Goal: Task Accomplishment & Management: Use online tool/utility

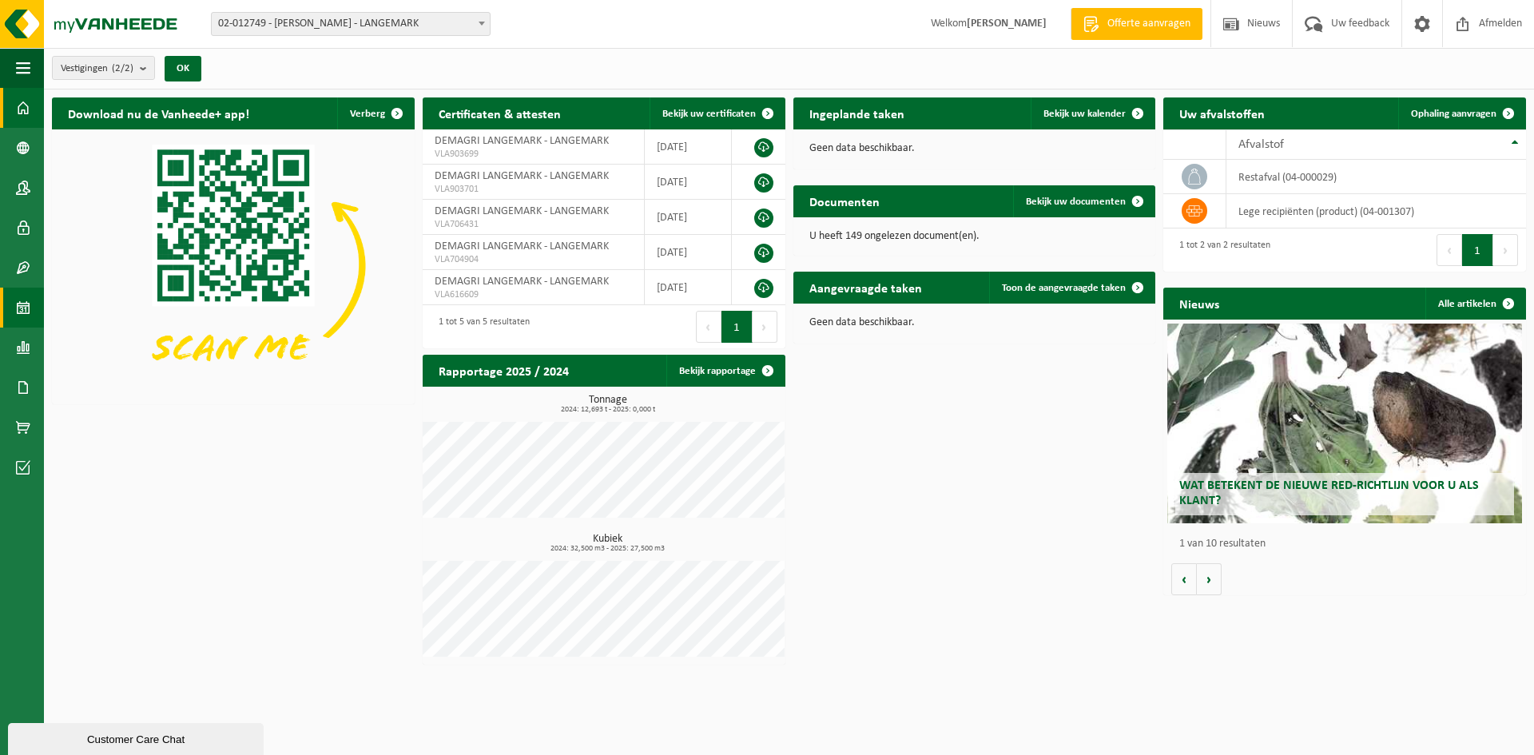
click at [19, 303] on span at bounding box center [23, 308] width 14 height 40
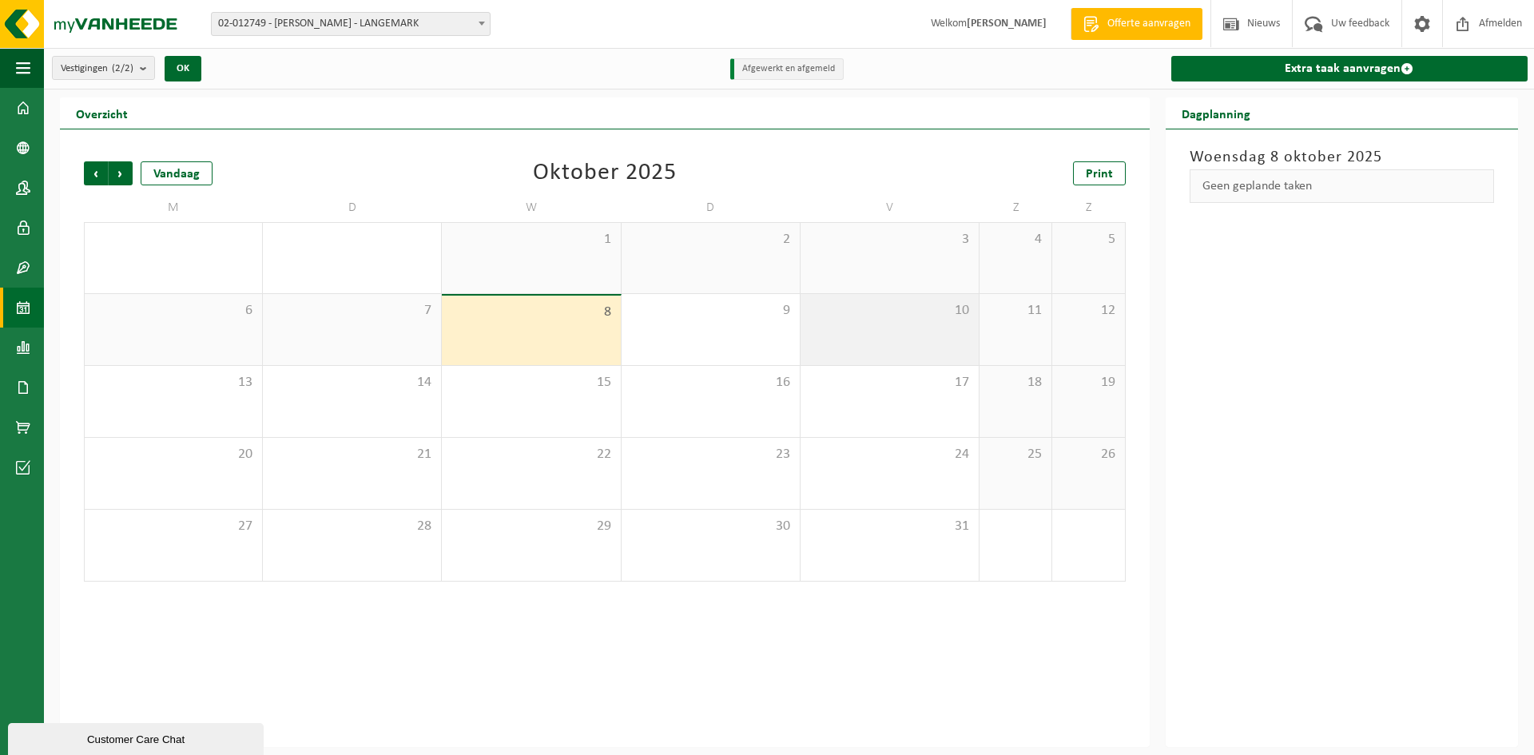
click at [876, 307] on span "10" at bounding box center [889, 311] width 162 height 18
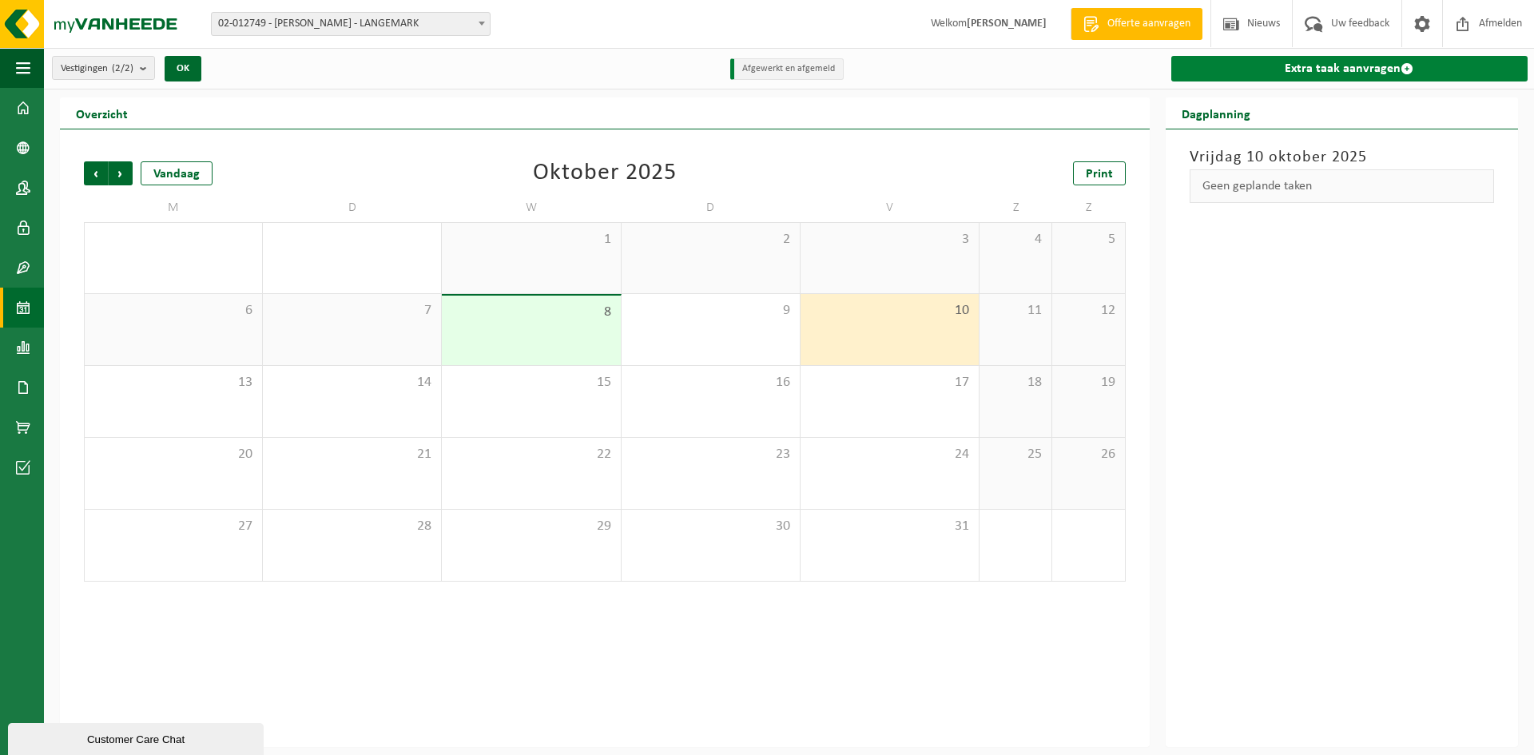
click at [1328, 68] on link "Extra taak aanvragen" at bounding box center [1349, 69] width 356 height 26
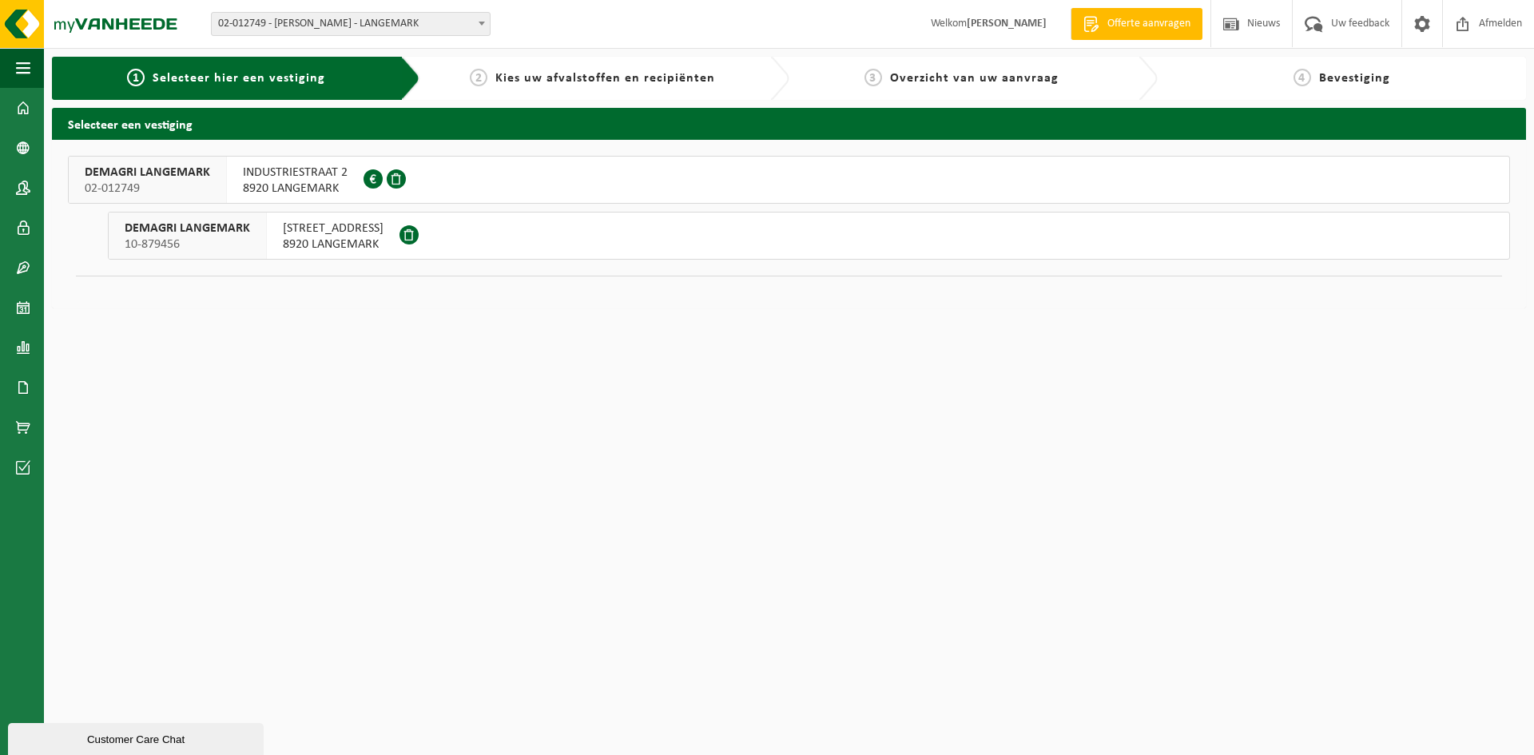
click at [369, 234] on span "POELKAPELLESTRAAT 67" at bounding box center [333, 228] width 101 height 16
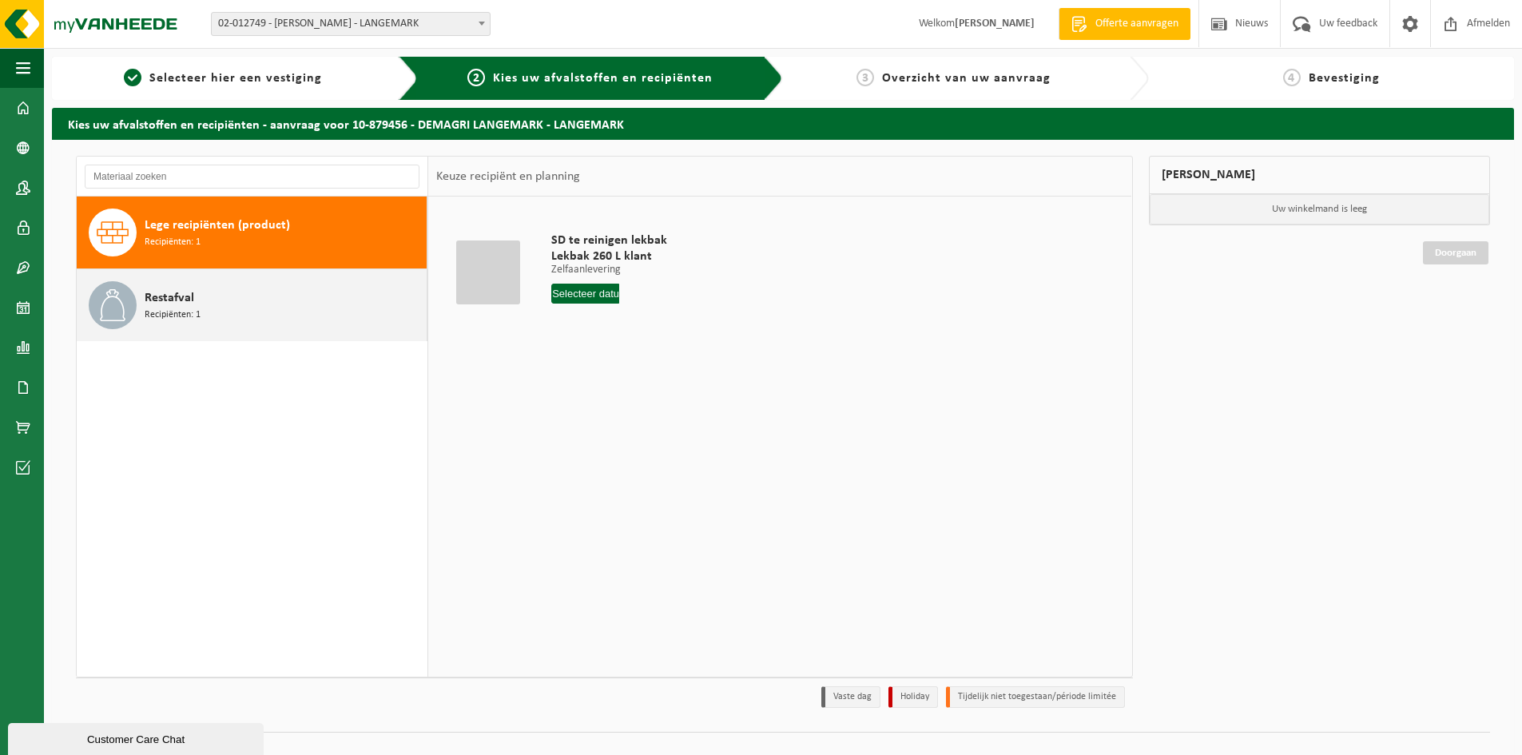
click at [194, 322] on div "Restafval Recipiënten: 1" at bounding box center [284, 305] width 278 height 48
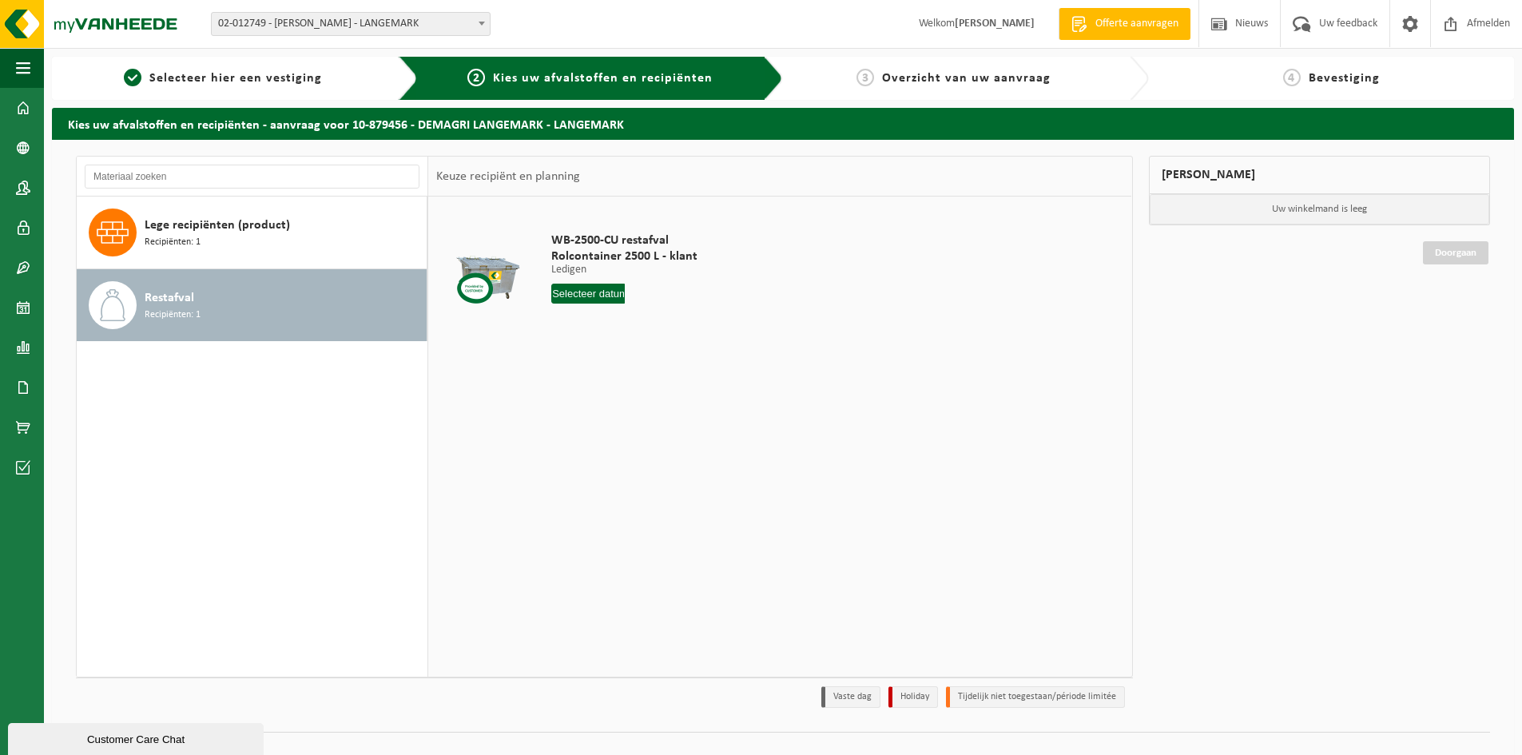
click at [582, 293] on input "text" at bounding box center [587, 294] width 73 height 20
click at [678, 411] on div "10" at bounding box center [679, 410] width 28 height 26
type input "Van 2025-10-10"
click at [578, 347] on button "In winkelmand" at bounding box center [597, 354] width 88 height 26
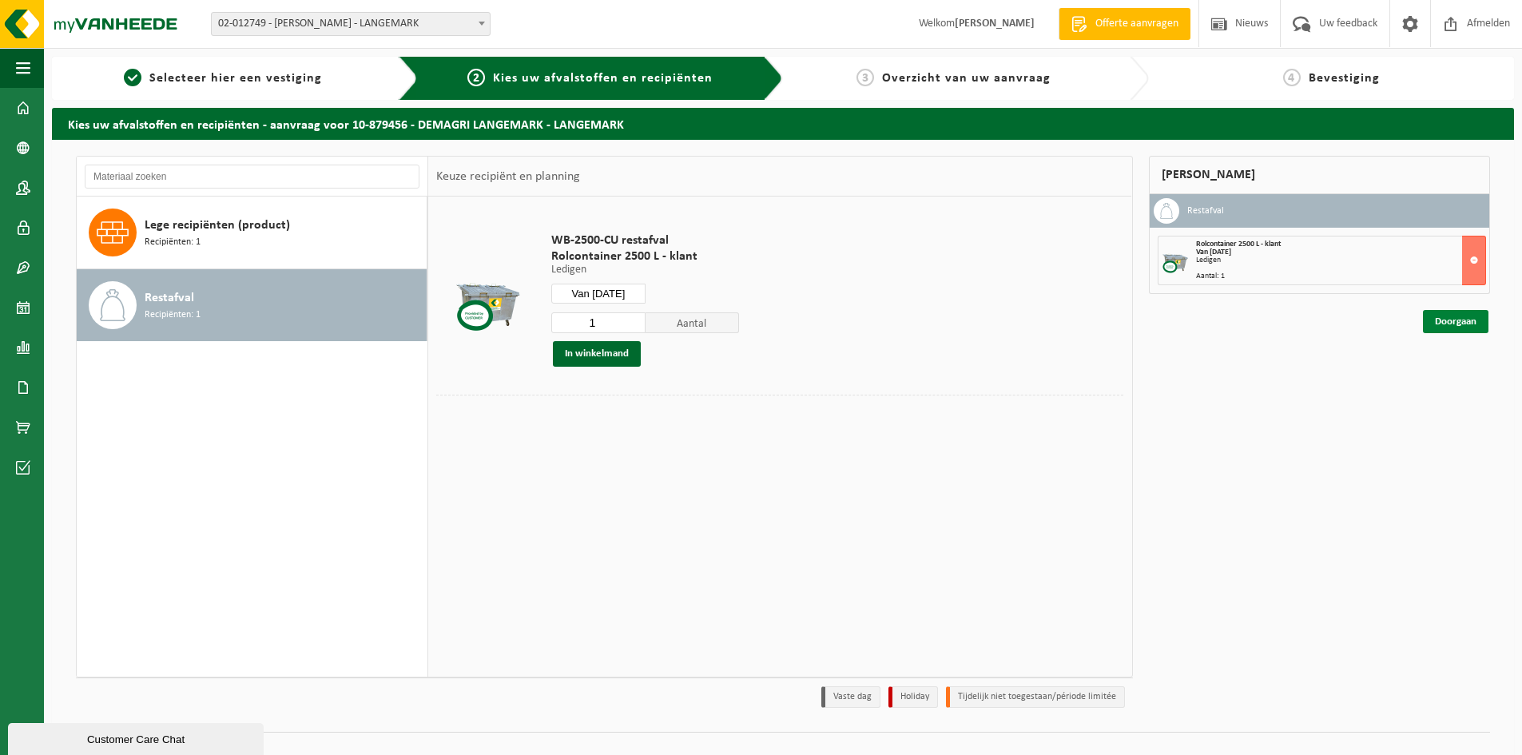
click at [1459, 323] on link "Doorgaan" at bounding box center [1456, 321] width 66 height 23
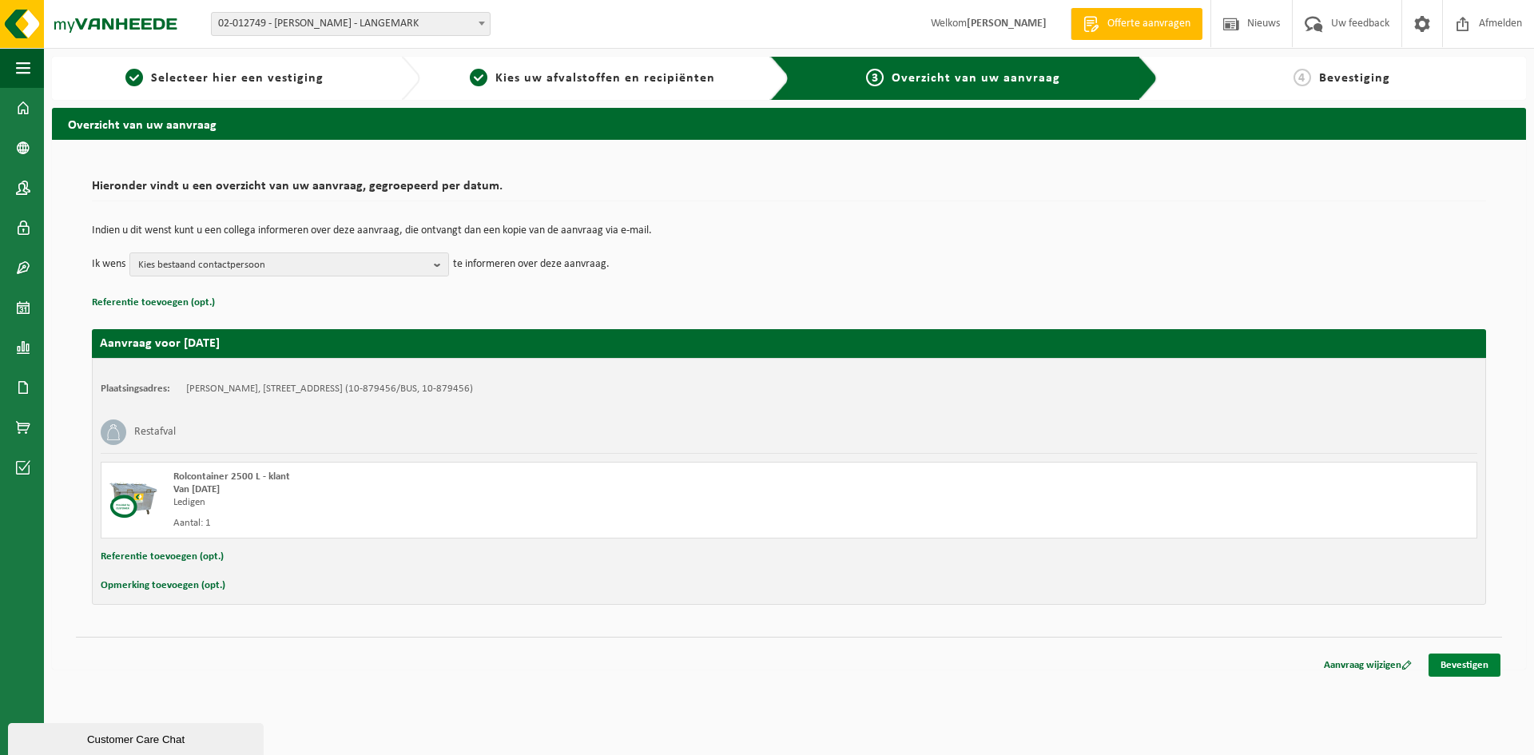
click at [1471, 663] on link "Bevestigen" at bounding box center [1464, 664] width 72 height 23
